Goal: Task Accomplishment & Management: Manage account settings

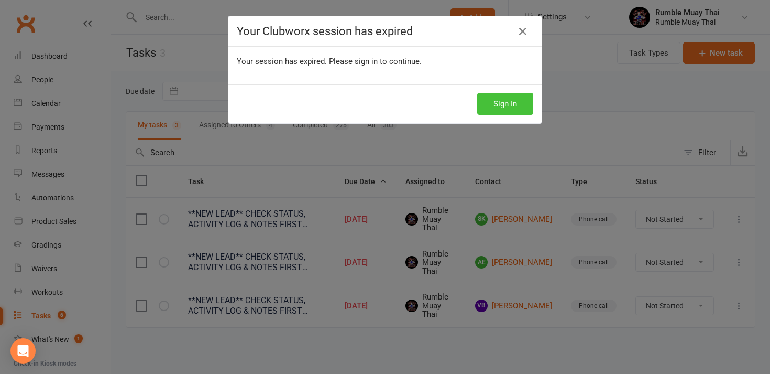
click at [493, 103] on button "Sign In" at bounding box center [505, 104] width 56 height 22
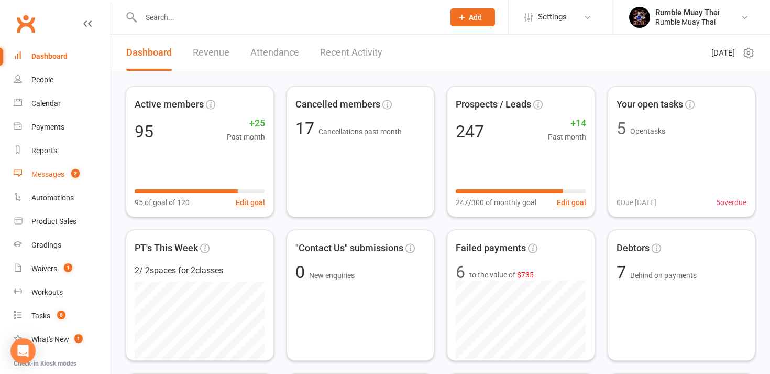
click at [56, 176] on div "Messages" at bounding box center [47, 174] width 33 height 8
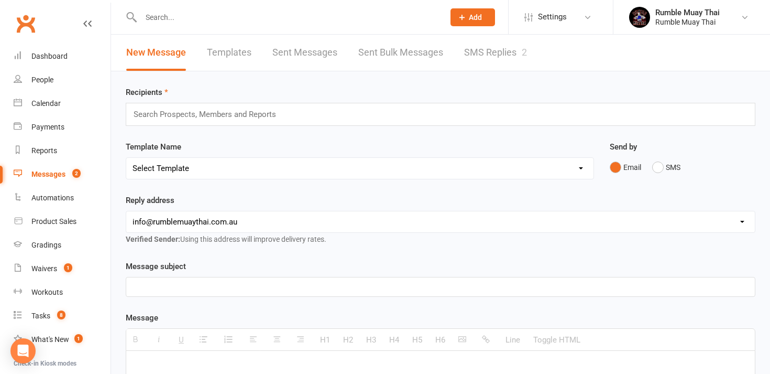
click at [488, 52] on link "SMS Replies 2" at bounding box center [495, 53] width 63 height 36
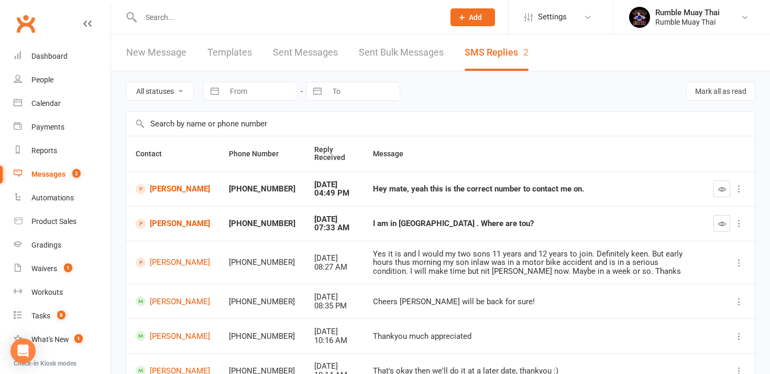
click at [738, 223] on icon at bounding box center [739, 223] width 10 height 10
click at [660, 243] on link "Delete" at bounding box center [693, 243] width 104 height 21
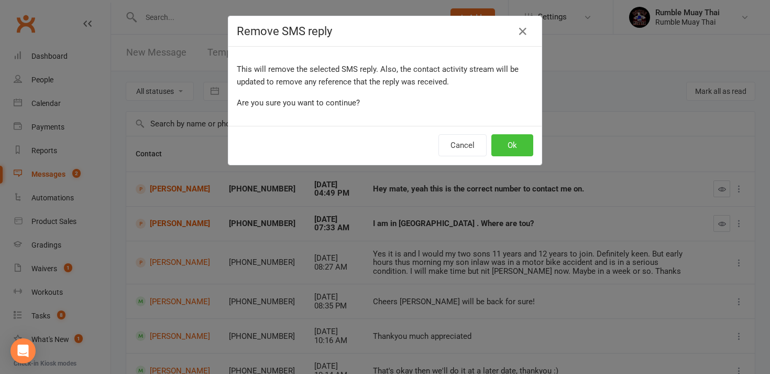
click at [511, 144] on button "Ok" at bounding box center [513, 145] width 42 height 22
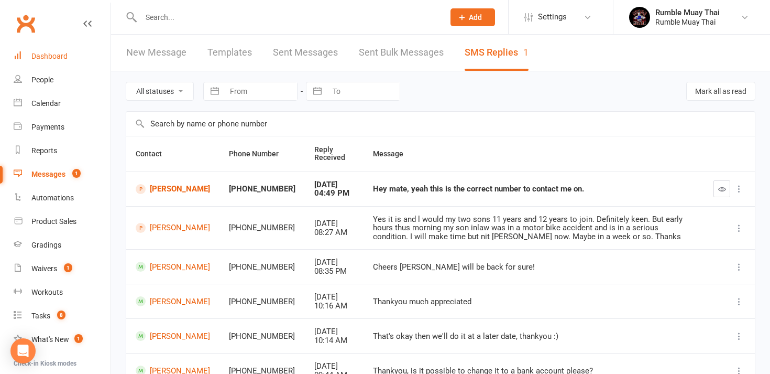
click at [48, 56] on div "Dashboard" at bounding box center [49, 56] width 36 height 8
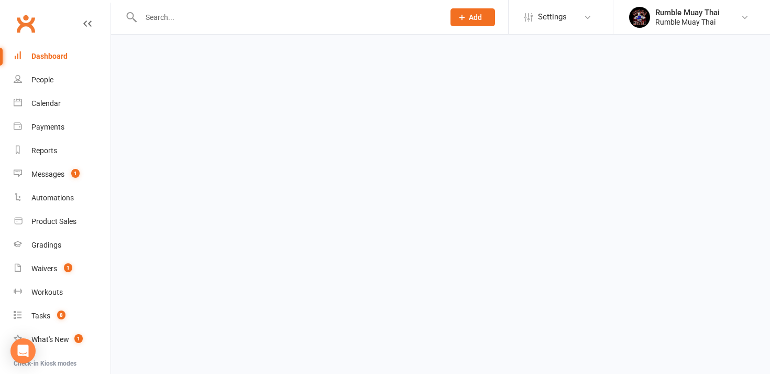
click at [48, 56] on div "Dashboard" at bounding box center [49, 56] width 36 height 8
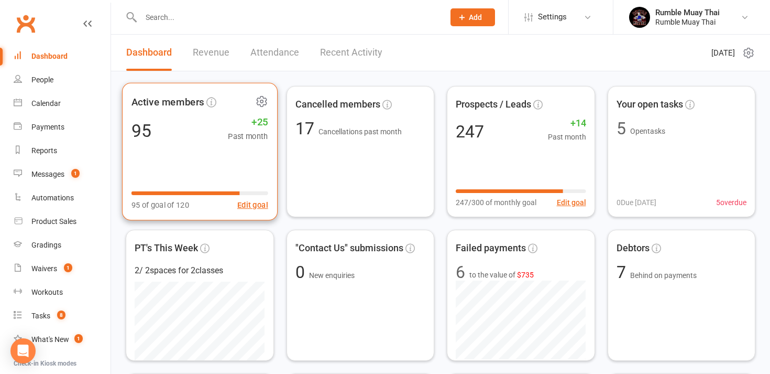
click at [169, 159] on div "Active members 95 +25 Past month 95 of goal of 120 Edit goal" at bounding box center [200, 152] width 156 height 138
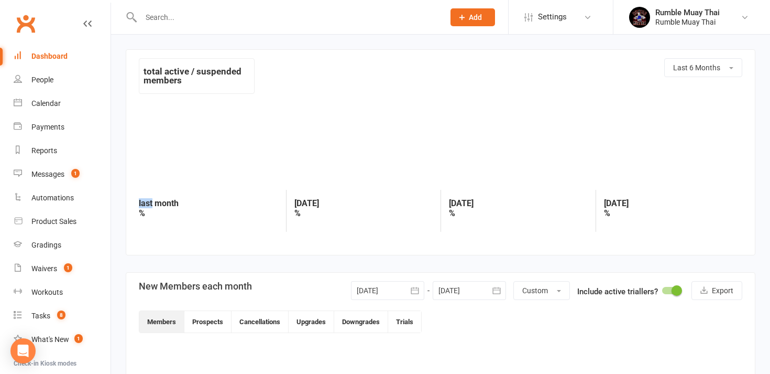
click at [169, 159] on icon at bounding box center [217, 142] width 157 height 79
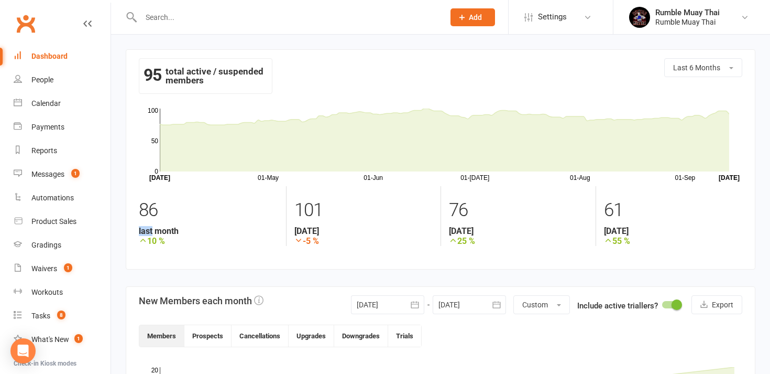
click at [58, 57] on div "Dashboard" at bounding box center [49, 56] width 36 height 8
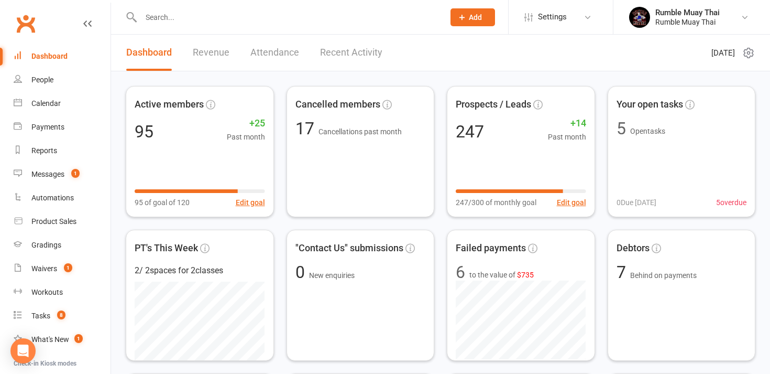
click at [277, 352] on div "Active members 95 +25 Past month 95 of goal of 120 Edit goal Cancelled members …" at bounding box center [441, 295] width 630 height 418
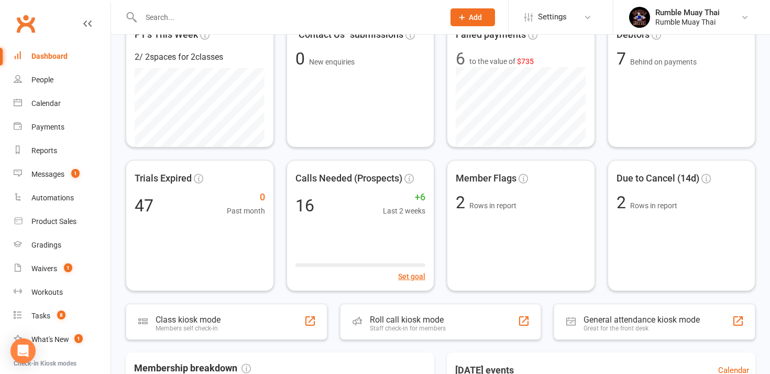
scroll to position [213, 0]
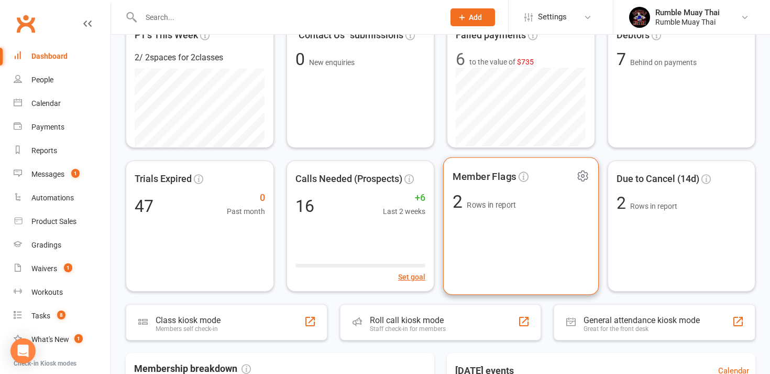
click at [502, 233] on div "Member Flags 2 Rows in report" at bounding box center [521, 226] width 156 height 138
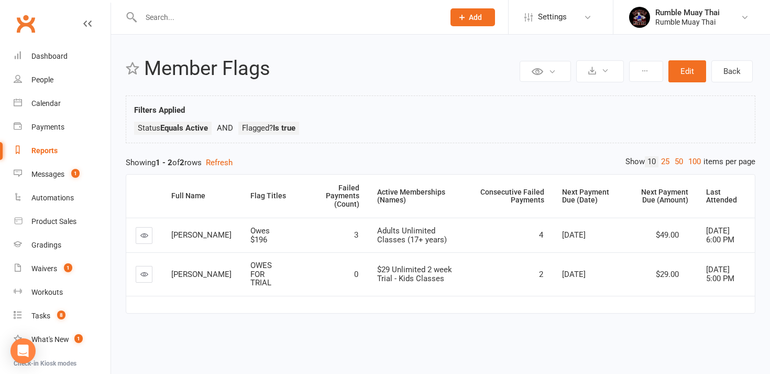
click at [119, 275] on div "Private Report Only visible by me Public Report Visible to everyone Export to C…" at bounding box center [440, 191] width 659 height 313
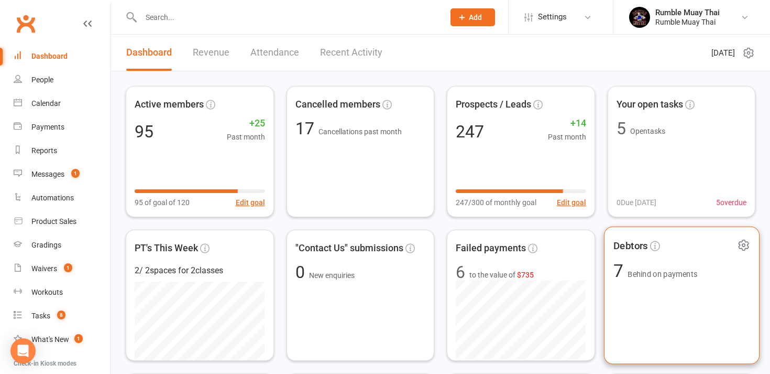
click at [687, 288] on div "Debtors 7 Behind on payments" at bounding box center [682, 295] width 156 height 138
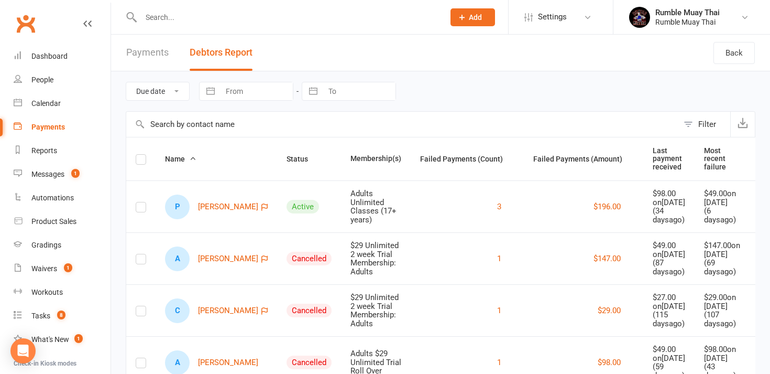
click at [117, 297] on div "Due date Date failed Navigate forward to interact with the calendar and select …" at bounding box center [440, 314] width 659 height 487
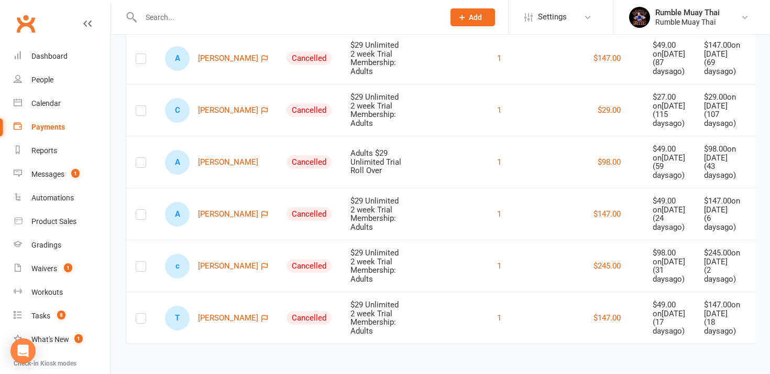
scroll to position [269, 0]
click at [115, 262] on div "Due date Date failed Navigate forward to interact with the calendar and select …" at bounding box center [440, 114] width 659 height 487
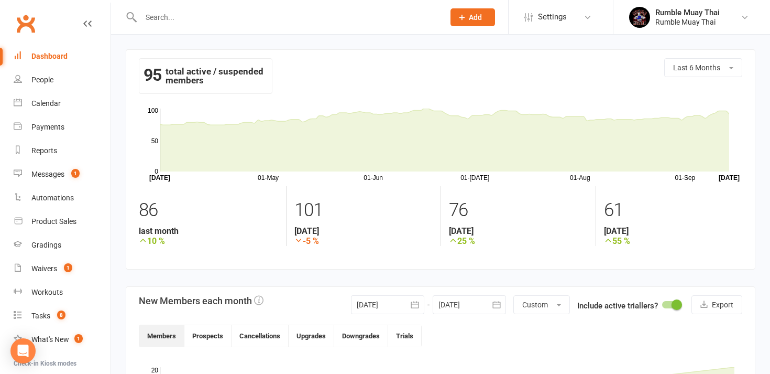
click at [47, 55] on div "Dashboard" at bounding box center [49, 56] width 36 height 8
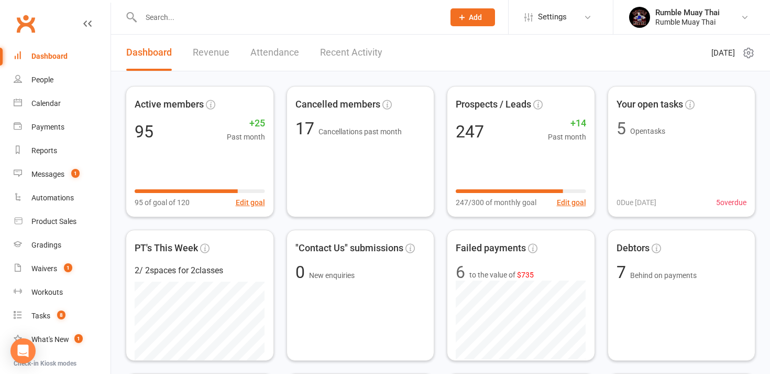
click at [206, 56] on link "Revenue" at bounding box center [211, 53] width 37 height 36
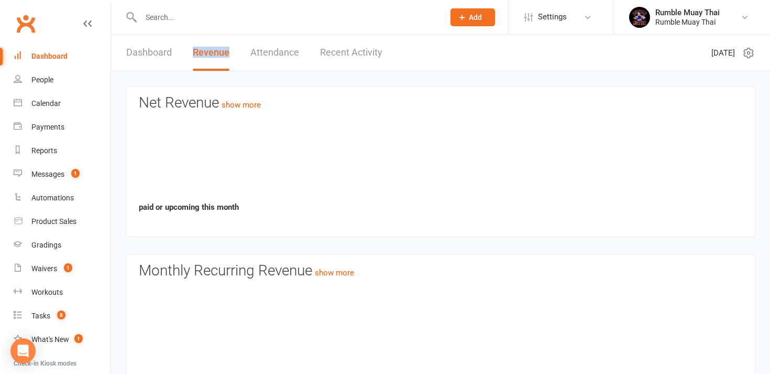
click at [206, 56] on link "Revenue" at bounding box center [211, 53] width 37 height 36
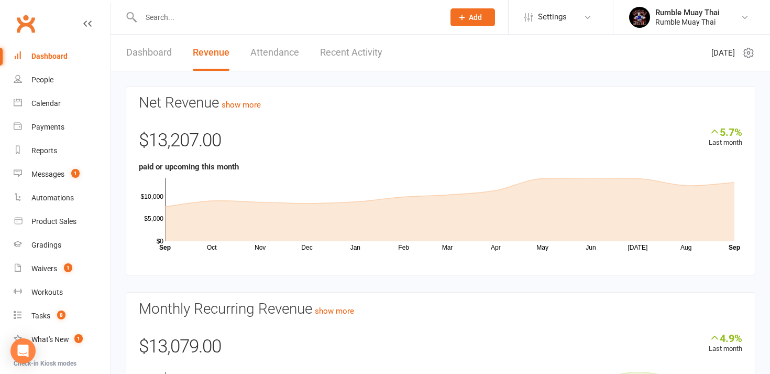
click at [148, 54] on link "Dashboard" at bounding box center [149, 53] width 46 height 36
